Goal: Book appointment/travel/reservation

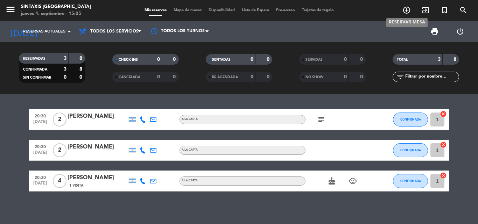
click at [404, 10] on icon "add_circle_outline" at bounding box center [406, 10] width 8 height 8
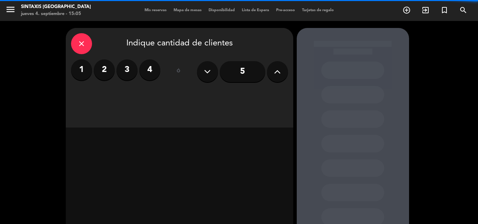
click at [277, 68] on icon at bounding box center [277, 71] width 7 height 10
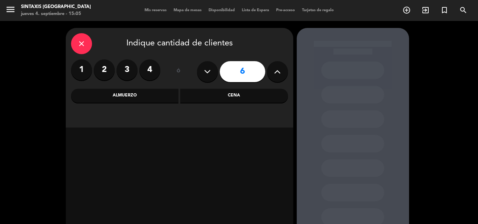
click at [277, 68] on icon at bounding box center [277, 71] width 7 height 10
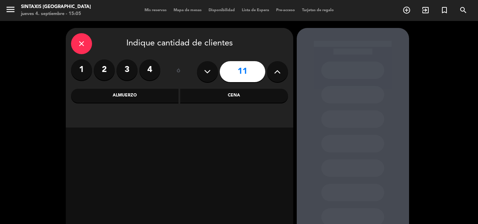
click at [277, 68] on icon at bounding box center [277, 71] width 7 height 10
type input "12"
click at [264, 98] on div "Cena" at bounding box center [234, 96] width 108 height 14
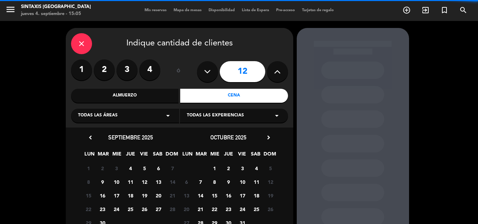
scroll to position [47, 0]
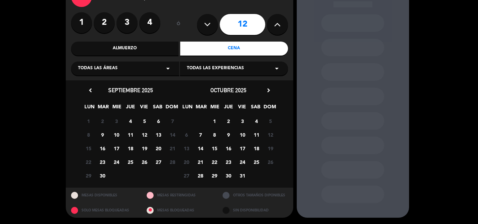
click at [148, 137] on span "12" at bounding box center [145, 135] width 12 height 12
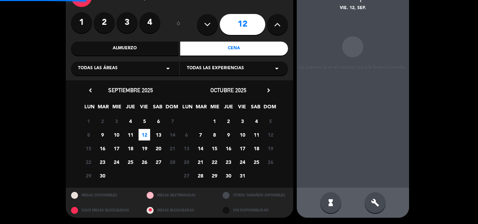
scroll to position [28, 0]
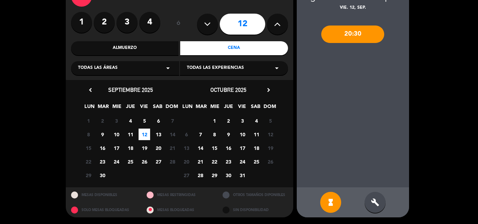
click at [376, 29] on div "20:30" at bounding box center [352, 34] width 63 height 17
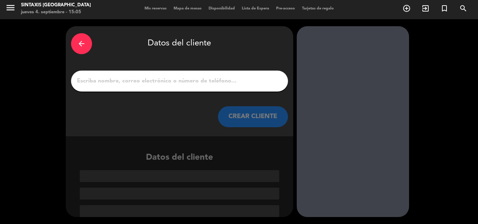
scroll to position [2, 0]
click at [223, 83] on input "1" at bounding box center [179, 81] width 206 height 10
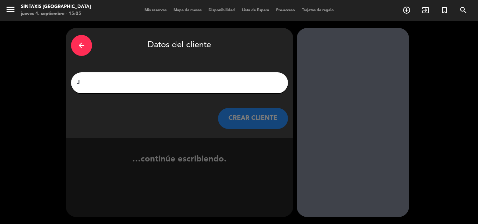
scroll to position [0, 0]
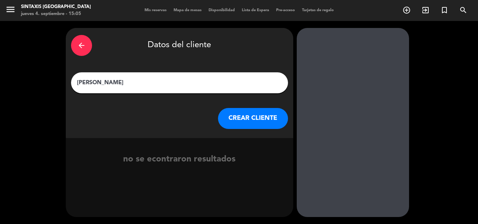
type input "[PERSON_NAME]"
click at [256, 121] on button "CREAR CLIENTE" at bounding box center [253, 118] width 70 height 21
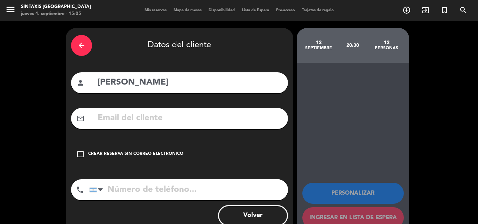
click at [81, 157] on icon "check_box_outline_blank" at bounding box center [80, 154] width 8 height 8
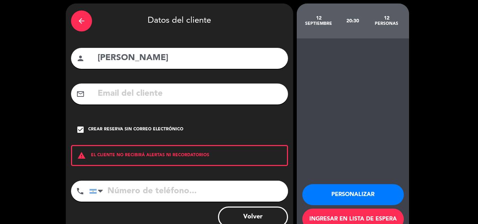
scroll to position [45, 0]
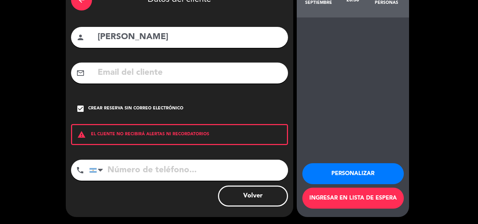
click at [115, 166] on input "tel" at bounding box center [188, 170] width 199 height 21
type input "1131950900"
click at [362, 199] on button "Ingresar en lista de espera" at bounding box center [352, 198] width 101 height 21
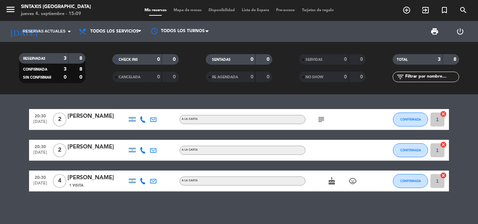
click at [259, 11] on span "Lista de Espera" at bounding box center [255, 10] width 34 height 4
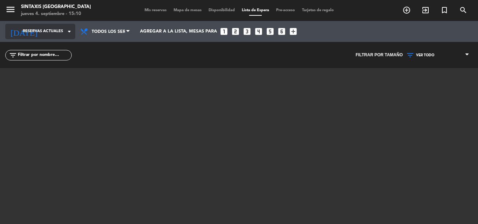
click at [72, 32] on icon "arrow_drop_down" at bounding box center [69, 31] width 8 height 8
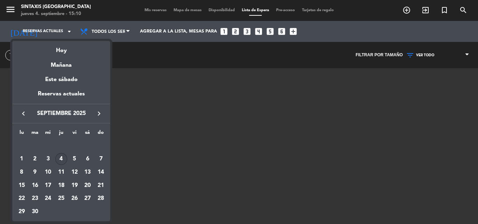
click at [75, 170] on div "12" at bounding box center [75, 172] width 12 height 12
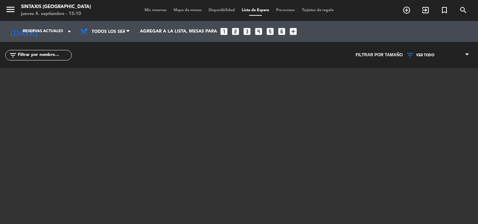
type input "vie. [DATE]"
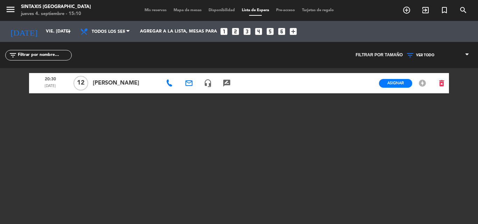
click at [352, 84] on div at bounding box center [344, 83] width 19 height 20
click at [392, 85] on span "Asignar" at bounding box center [395, 82] width 16 height 5
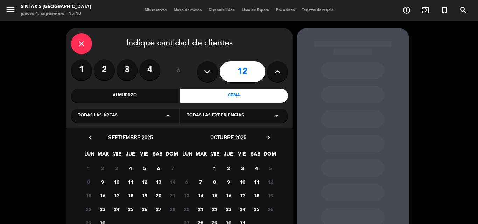
scroll to position [48, 0]
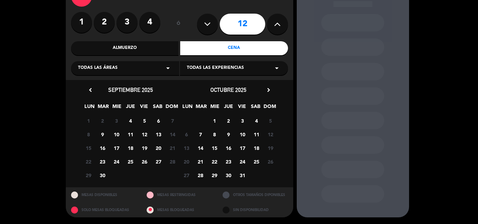
click at [144, 134] on span "12" at bounding box center [145, 135] width 12 height 12
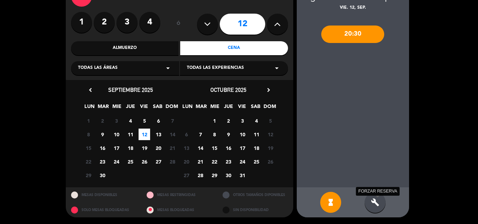
click at [376, 199] on icon "build" at bounding box center [375, 202] width 8 height 8
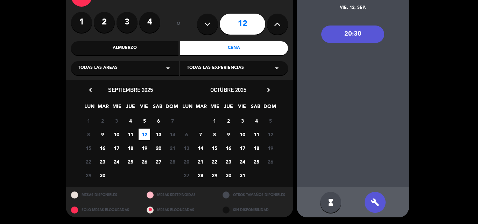
click at [336, 35] on div "20:30" at bounding box center [352, 34] width 63 height 17
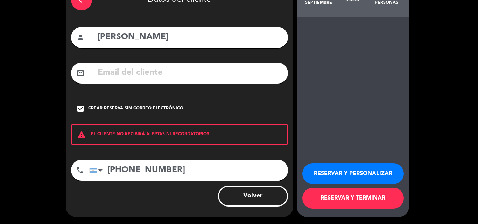
click at [336, 200] on button "RESERVAR Y TERMINAR" at bounding box center [352, 198] width 101 height 21
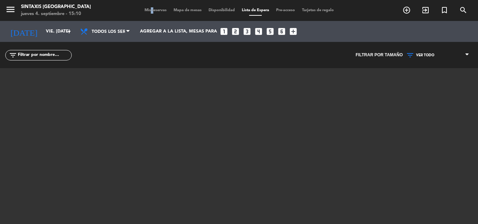
drag, startPoint x: 147, startPoint y: 12, endPoint x: 121, endPoint y: 21, distance: 27.7
click at [142, 13] on div "Mis reservas Mapa de mesas Disponibilidad Lista de Espera Pre-acceso Tarjetas d…" at bounding box center [239, 10] width 196 height 6
click at [144, 7] on div "Mis reservas Mapa de mesas Disponibilidad Lista de Espera Pre-acceso Tarjetas d…" at bounding box center [239, 10] width 196 height 6
click at [145, 10] on span "Mis reservas" at bounding box center [155, 10] width 29 height 4
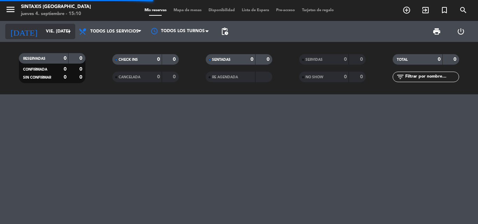
click at [69, 32] on icon "arrow_drop_down" at bounding box center [69, 31] width 8 height 8
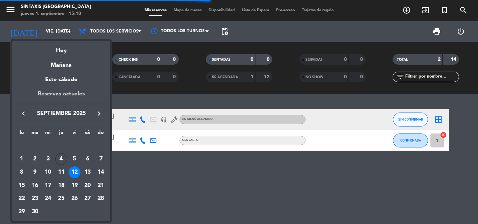
click at [77, 97] on div "Reservas actuales" at bounding box center [61, 97] width 98 height 14
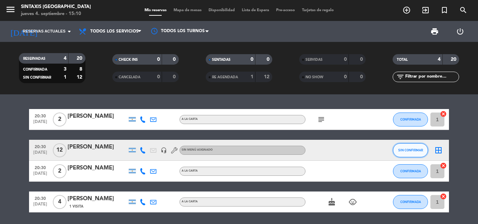
click at [412, 146] on button "SIN CONFIRMAR" at bounding box center [410, 150] width 35 height 14
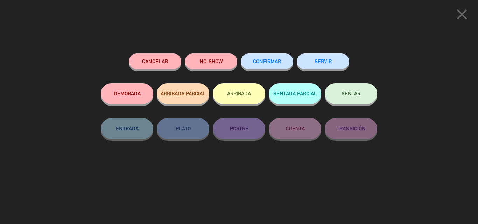
click at [285, 54] on div "CONFIRMAR" at bounding box center [267, 69] width 52 height 30
click at [263, 65] on button "CONFIRMAR" at bounding box center [267, 62] width 52 height 16
